Goal: Transaction & Acquisition: Purchase product/service

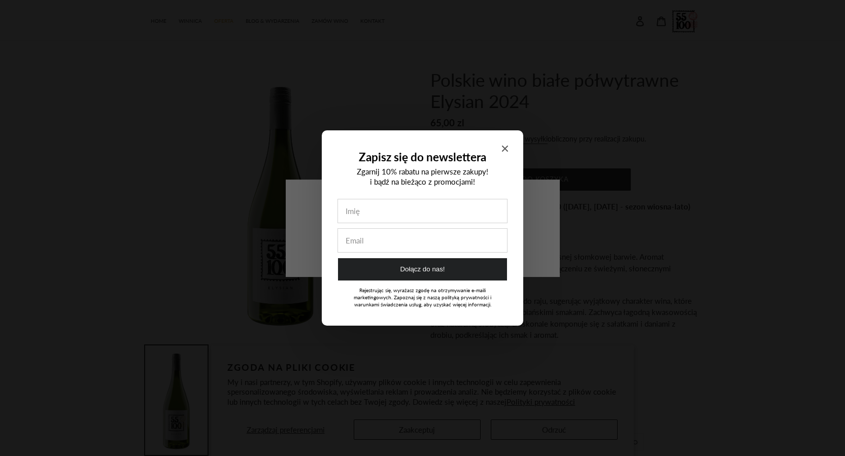
click at [502, 148] on icon "Close modal" at bounding box center [505, 149] width 6 height 6
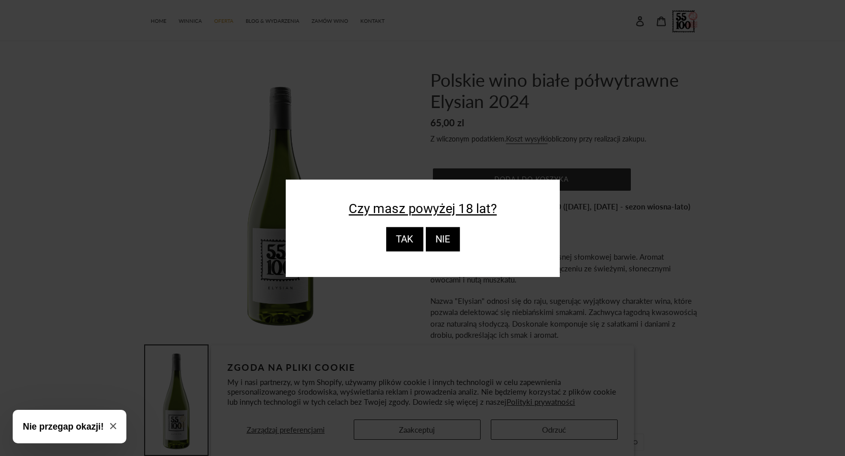
click at [421, 234] on div "TAK" at bounding box center [404, 239] width 37 height 24
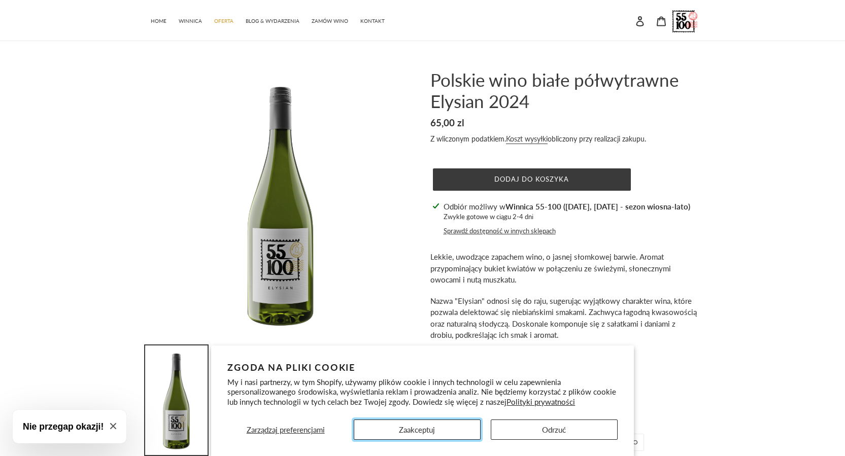
click at [432, 433] on button "Zaakceptuj" at bounding box center [417, 430] width 127 height 20
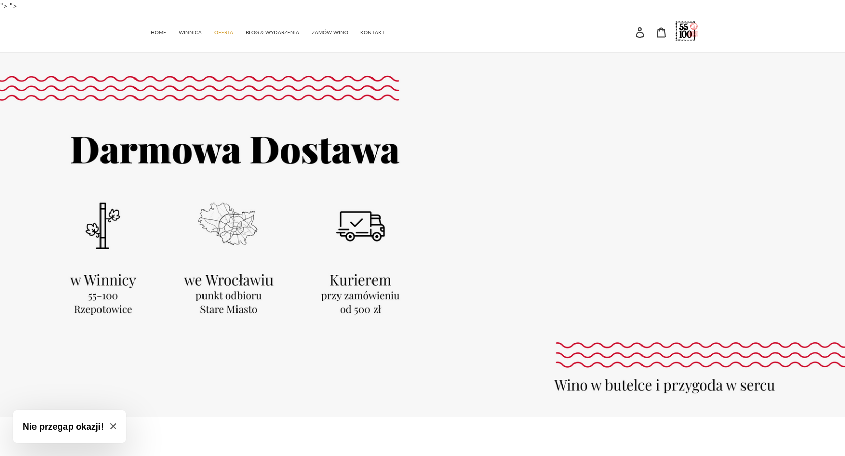
click at [99, 299] on div at bounding box center [422, 235] width 845 height 365
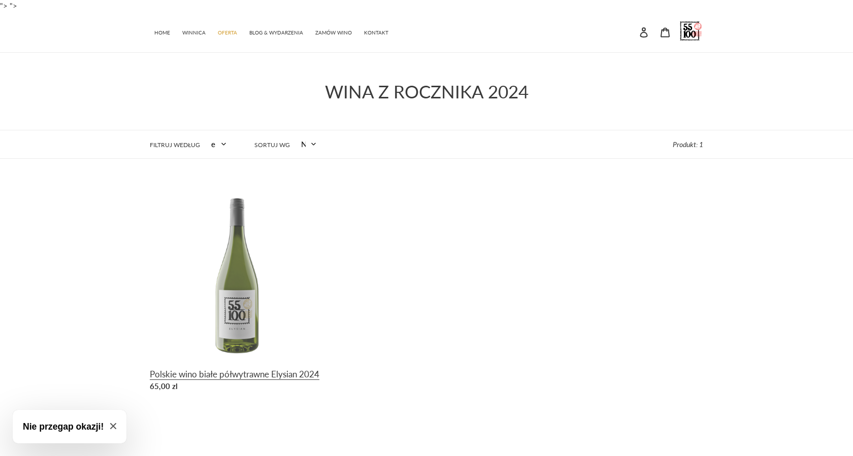
click at [229, 377] on link "Polskie wino białe półwytrawne Elysian 2024" at bounding box center [237, 292] width 174 height 210
